Goal: Task Accomplishment & Management: Use online tool/utility

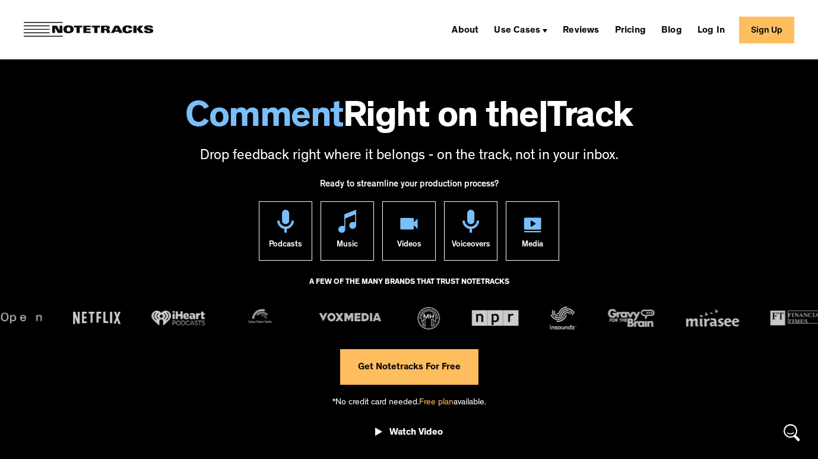
click at [361, 367] on link "Get Notetracks For Free" at bounding box center [409, 367] width 138 height 36
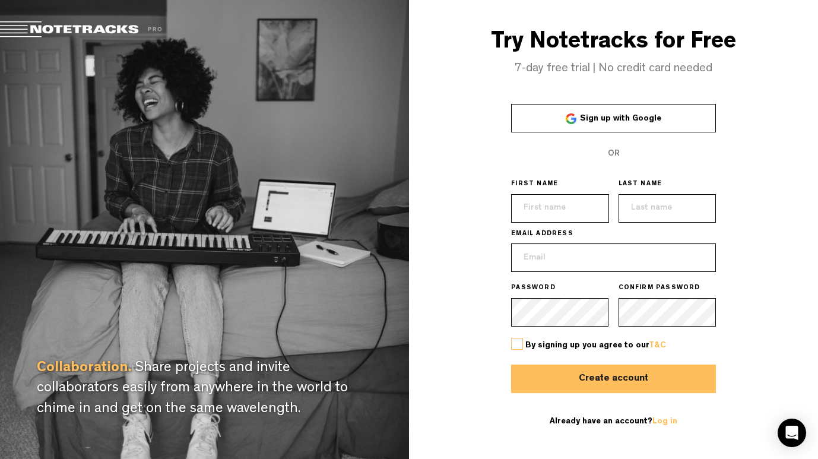
click at [530, 205] on input "text" at bounding box center [559, 208] width 97 height 28
type input "Peyton"
type input "[PERSON_NAME]"
type input "[EMAIL_ADDRESS][DOMAIN_NAME]"
click at [511, 364] on button "Create account" at bounding box center [613, 378] width 205 height 28
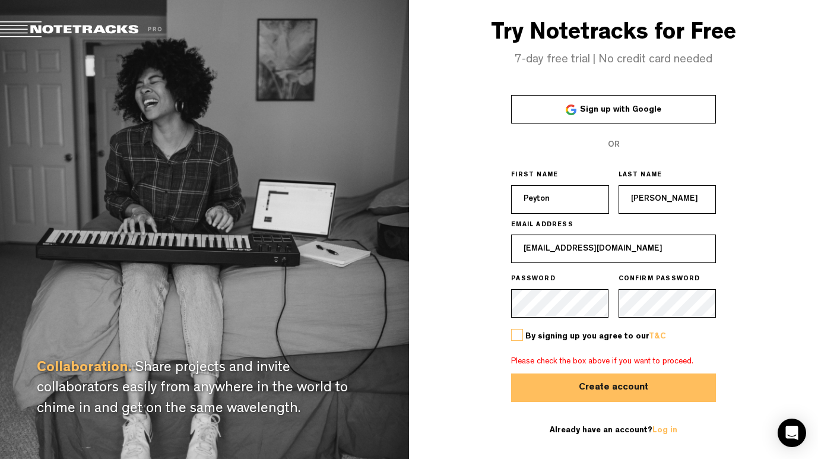
click at [513, 334] on label at bounding box center [517, 335] width 12 height 12
click at [0, 0] on input "checkbox" at bounding box center [0, 0] width 0 height 0
click at [559, 391] on button "Create account" at bounding box center [613, 387] width 205 height 28
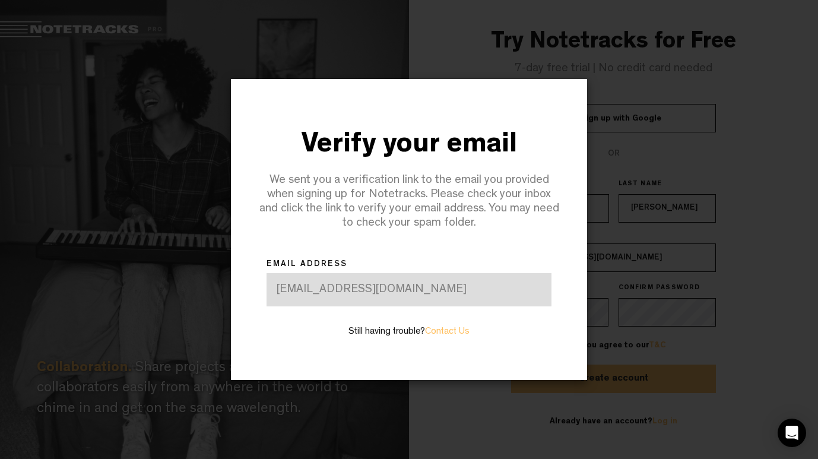
click at [428, 230] on div "Verify your email We sent you a verification link to the email you provided whe…" at bounding box center [409, 188] width 320 height 142
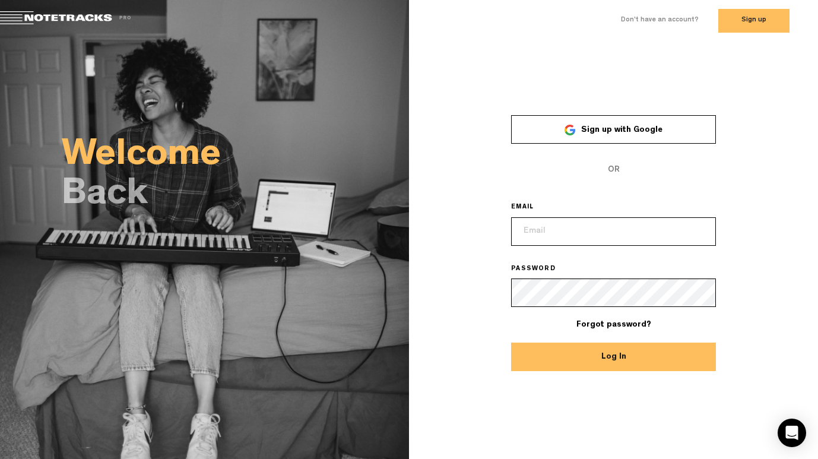
click at [563, 230] on input "email" at bounding box center [613, 231] width 205 height 28
type input "[EMAIL_ADDRESS][DOMAIN_NAME]"
click at [511, 342] on button "Log In" at bounding box center [613, 356] width 205 height 28
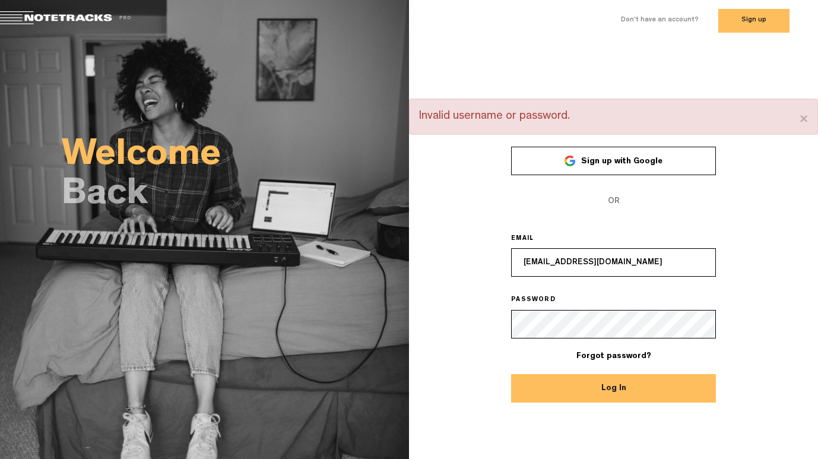
click at [511, 374] on button "Log In" at bounding box center [613, 388] width 205 height 28
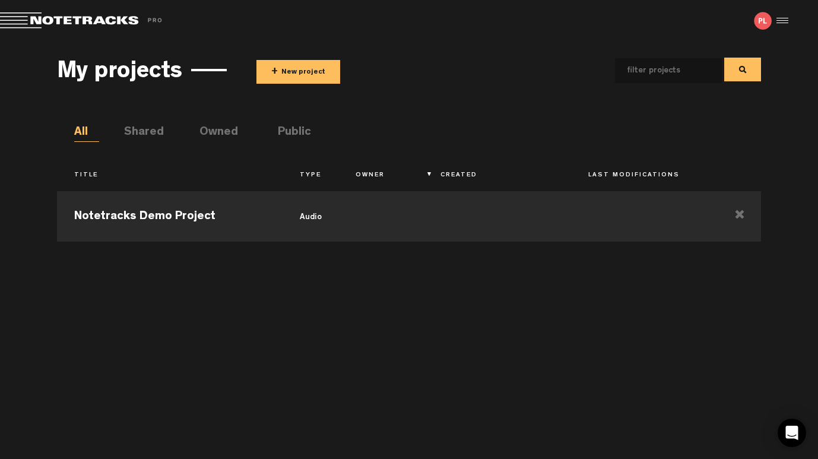
click at [282, 66] on button "+ New project" at bounding box center [298, 72] width 84 height 24
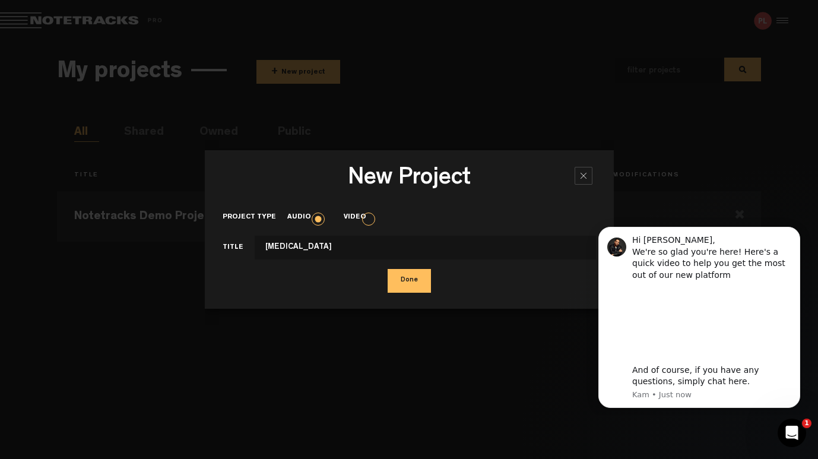
type input "Oxytocin"
click at [388, 269] on button "Done" at bounding box center [409, 281] width 43 height 24
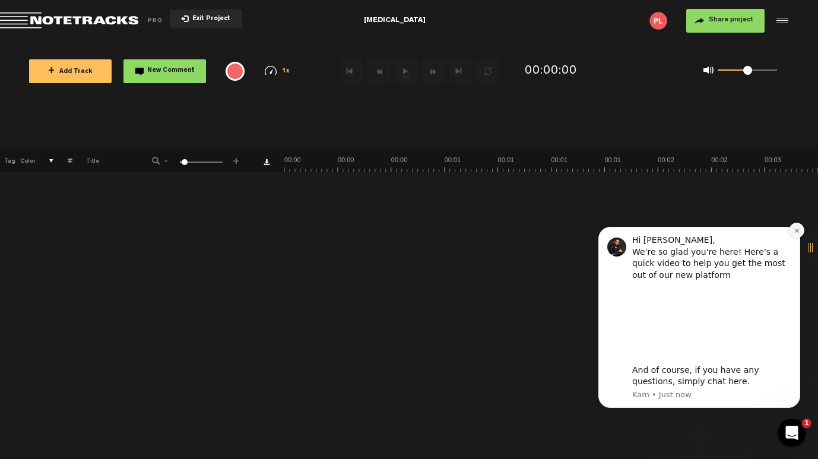
click at [796, 237] on button "Dismiss notification" at bounding box center [796, 230] width 15 height 15
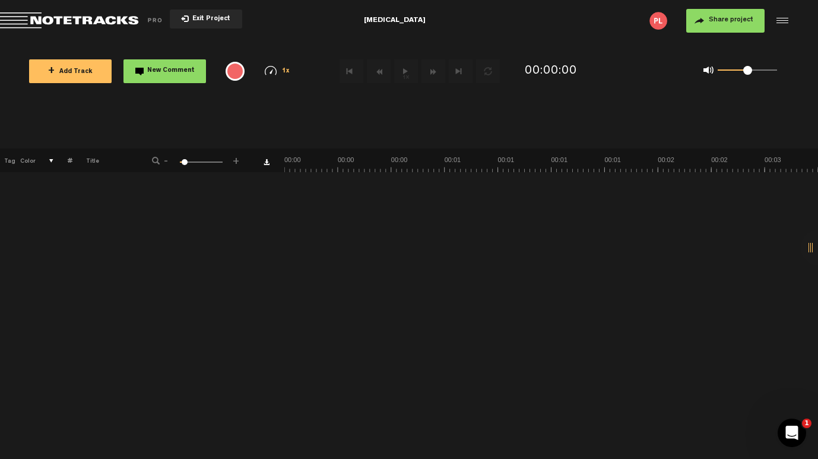
click at [51, 73] on span "+" at bounding box center [51, 70] width 7 height 9
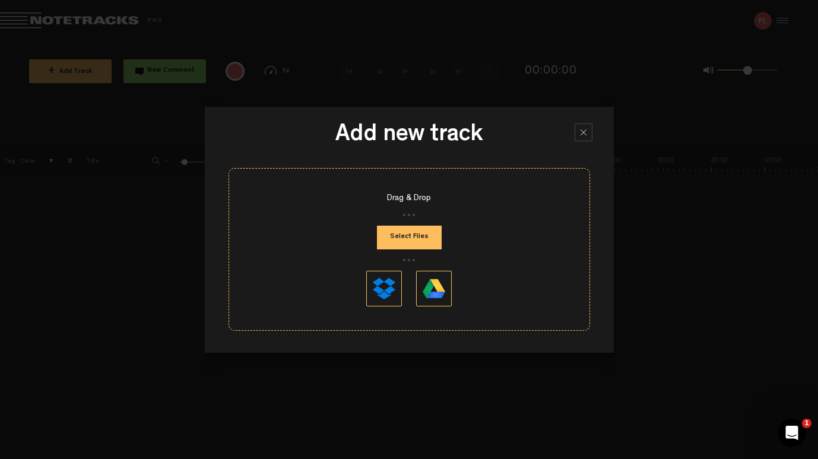
click at [587, 136] on div at bounding box center [583, 132] width 18 height 18
